Goal: Book appointment/travel/reservation

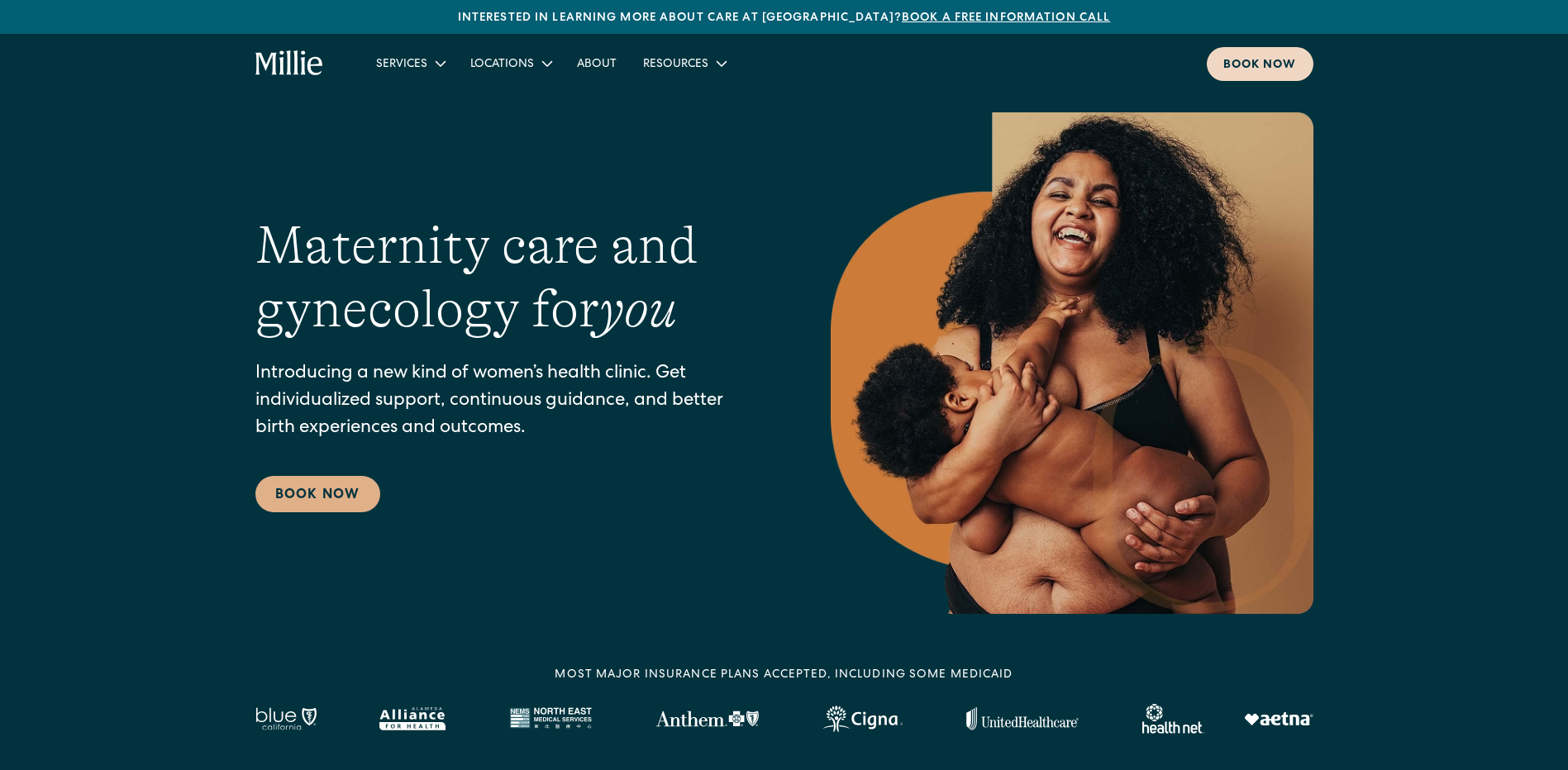
click at [1293, 68] on div "Book now" at bounding box center [1260, 65] width 73 height 17
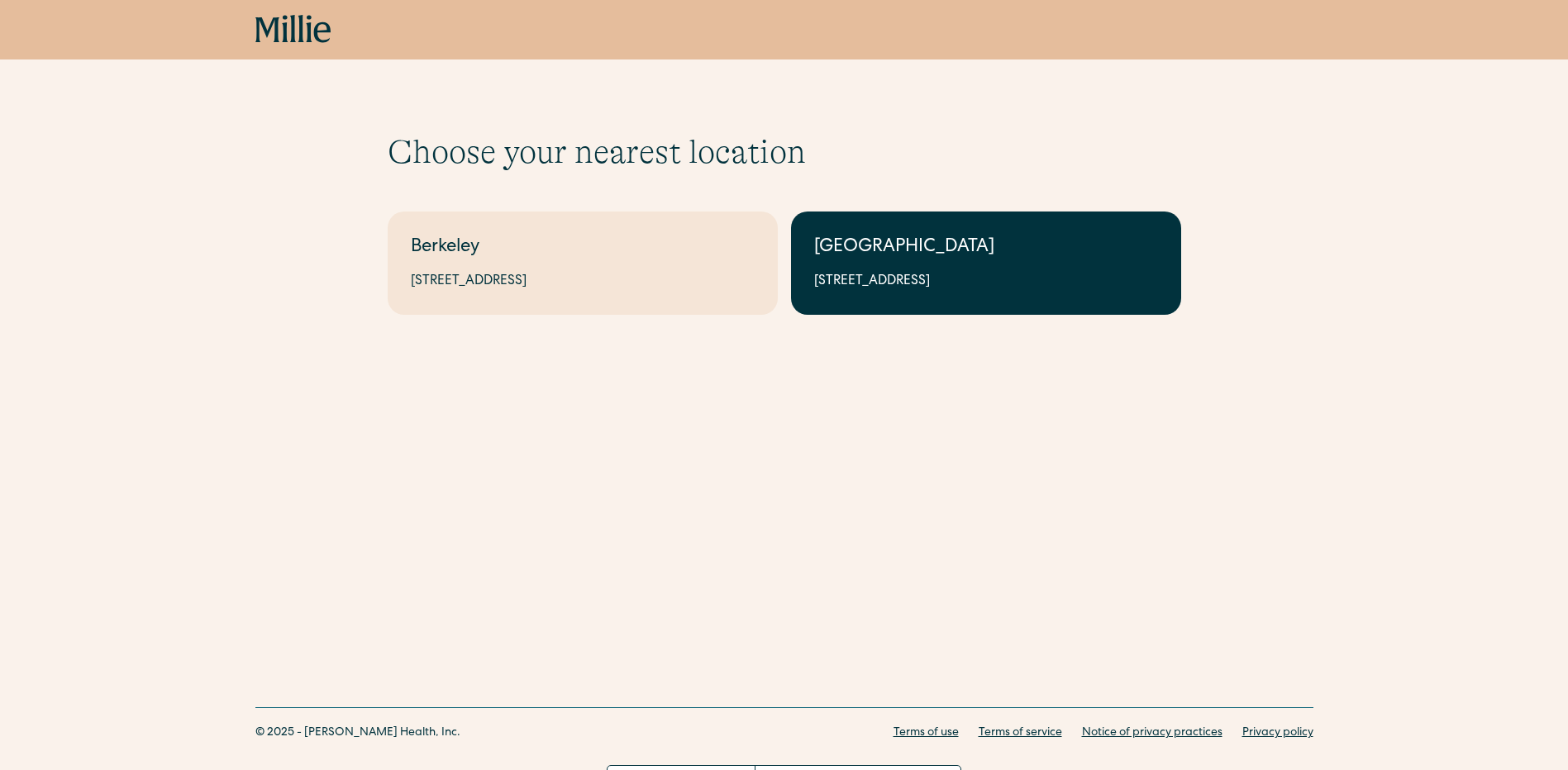
click at [879, 259] on div "[GEOGRAPHIC_DATA]" at bounding box center [986, 248] width 344 height 27
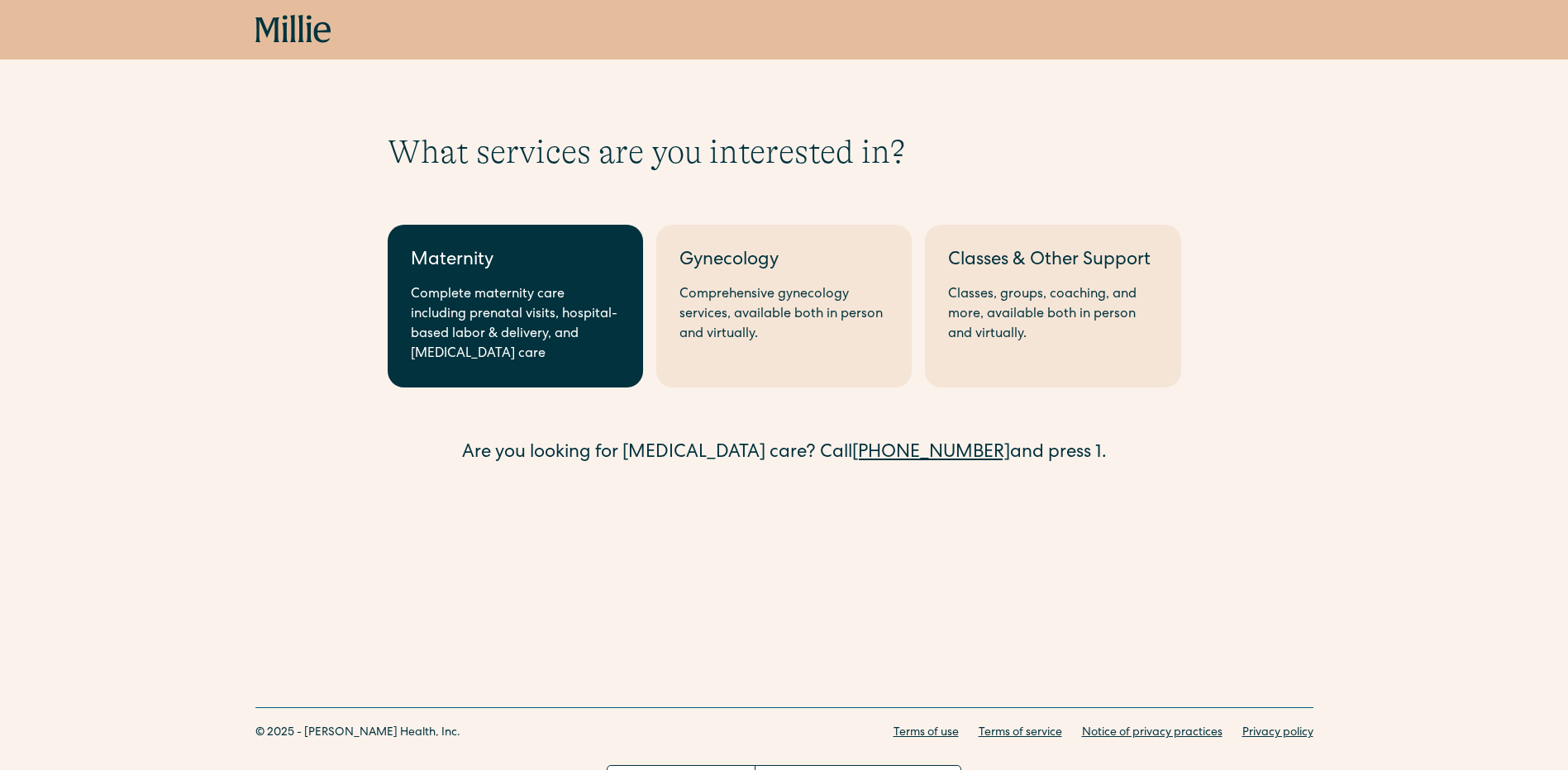
click at [505, 287] on div "Complete maternity care including prenatal visits, hospital-based labor & deliv…" at bounding box center [515, 324] width 209 height 79
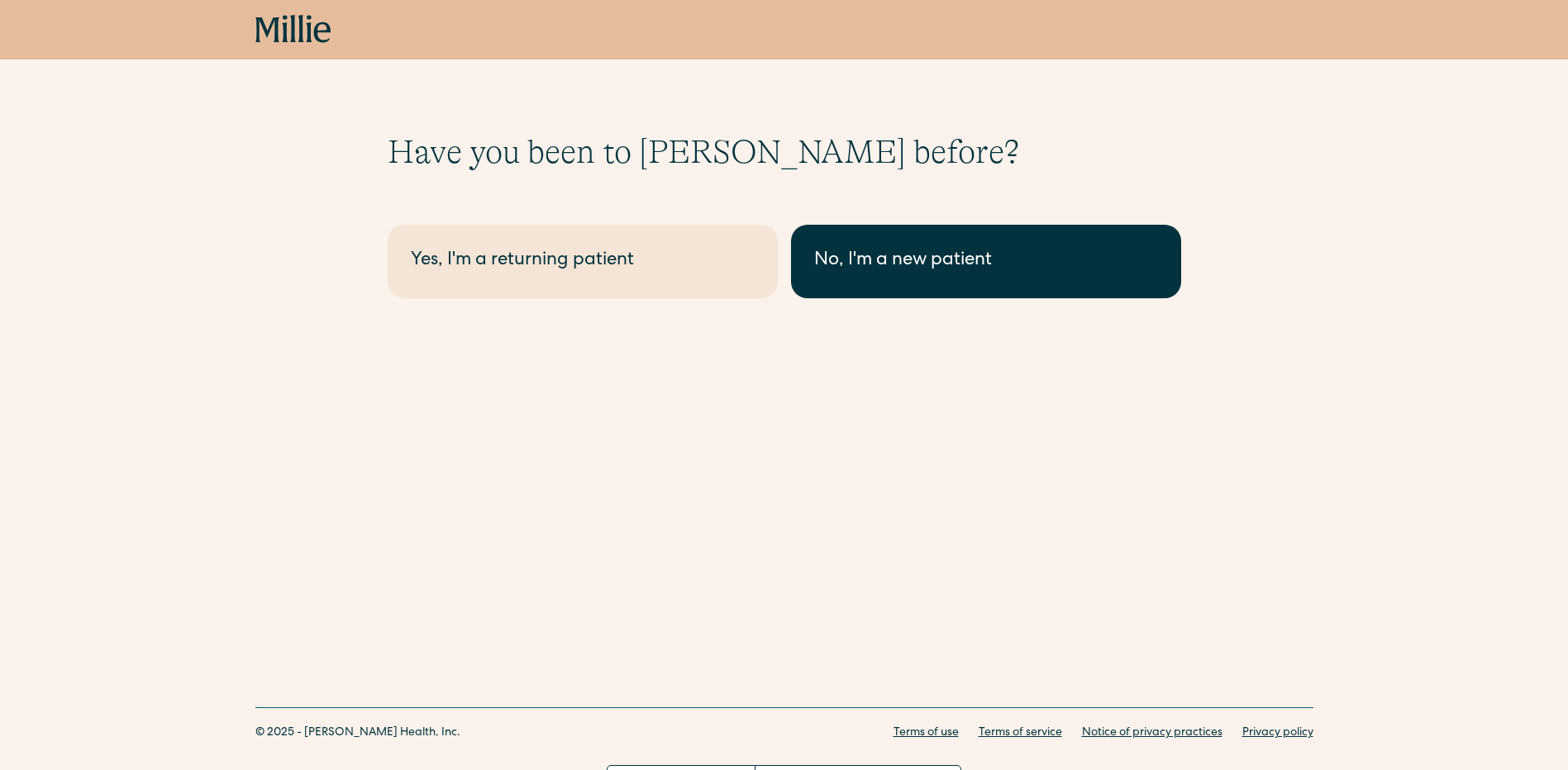
click at [1072, 283] on link "No, I'm a new patient" at bounding box center [986, 261] width 391 height 73
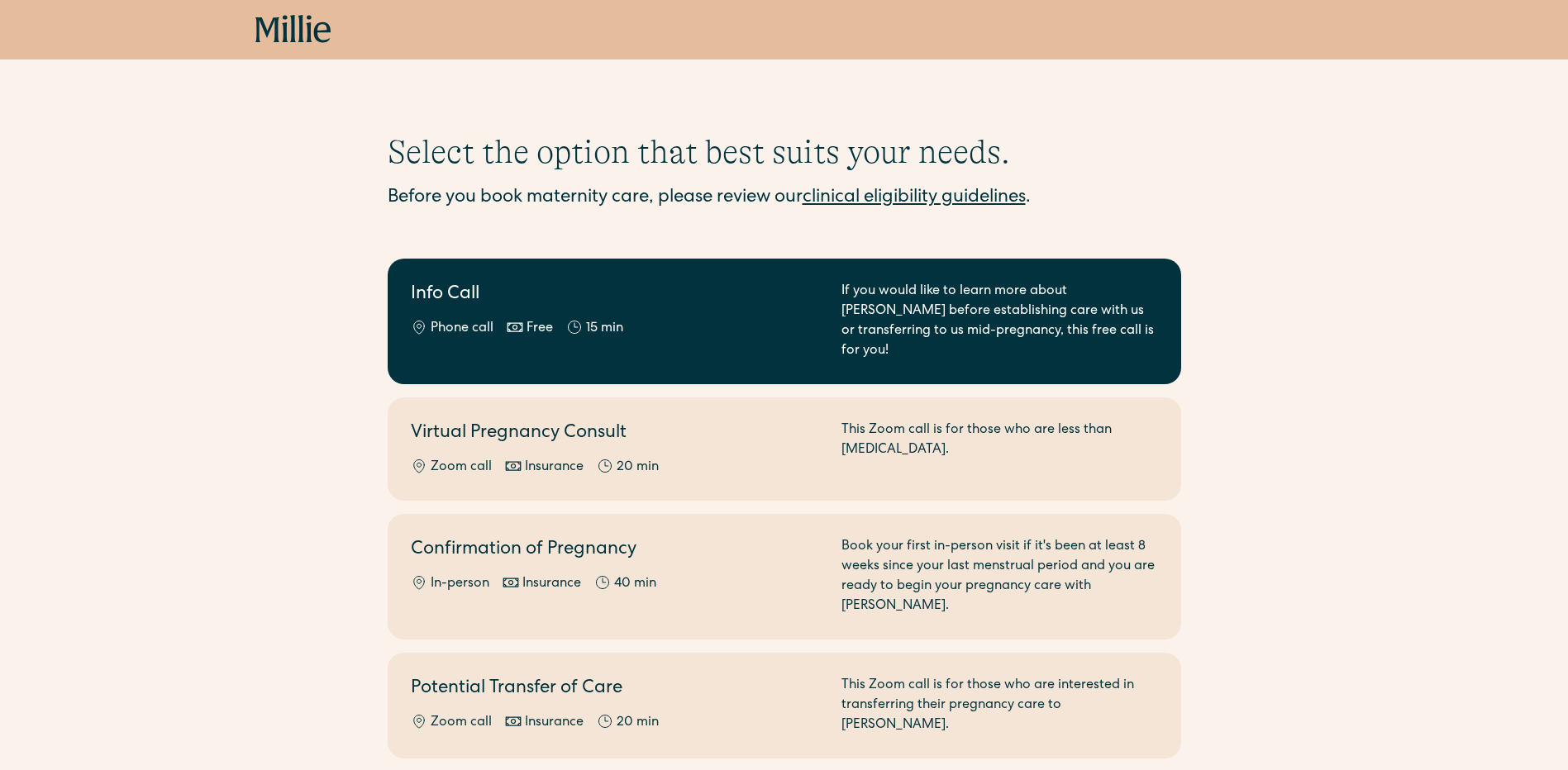
click at [760, 347] on link "Info Call Phone call Free 15 min If you would like to learn more about Millie b…" at bounding box center [784, 321] width 794 height 126
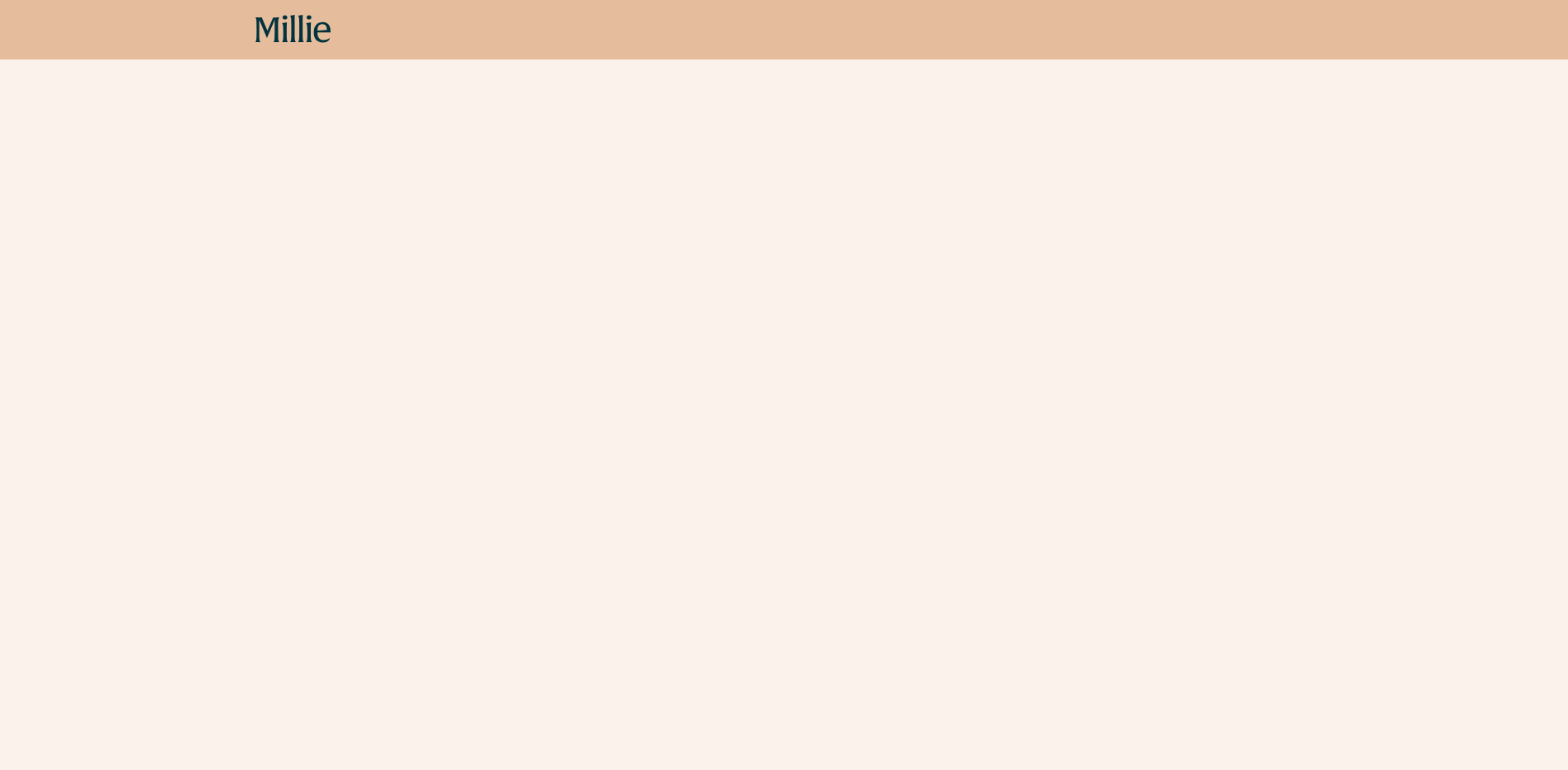
scroll to position [326, 0]
